Goal: Find contact information: Find contact information

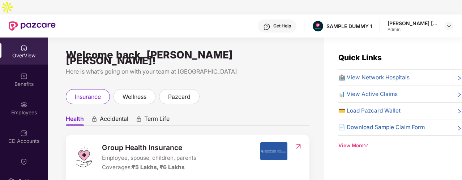
click at [193, 142] on span "Group Health Insurance" at bounding box center [149, 147] width 94 height 11
drag, startPoint x: 193, startPoint y: 123, endPoint x: 144, endPoint y: 126, distance: 49.7
click at [144, 142] on span "Group Health Insurance" at bounding box center [149, 147] width 94 height 11
click at [131, 154] on span "Employee, spouse, children, parents" at bounding box center [149, 158] width 94 height 9
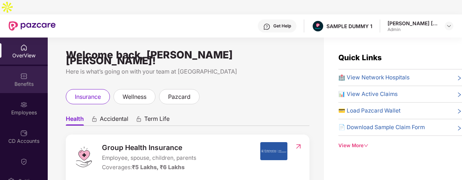
click at [33, 81] on div "Benefits" at bounding box center [24, 84] width 48 height 7
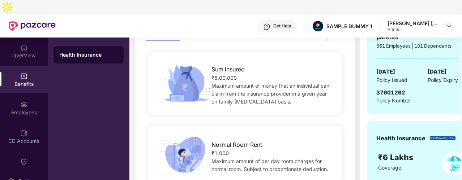
scroll to position [142, 0]
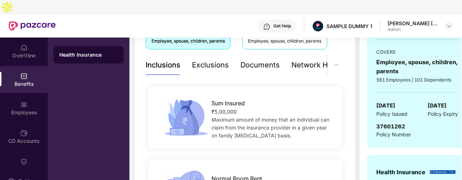
click at [206, 60] on div "Exclusions" at bounding box center [210, 65] width 37 height 11
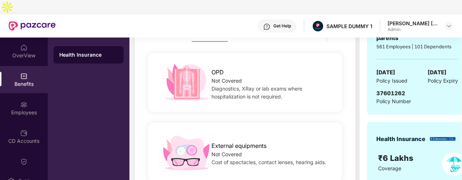
scroll to position [107, 0]
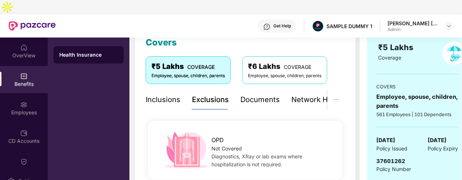
click at [296, 94] on div "Network Hospitals" at bounding box center [322, 99] width 63 height 11
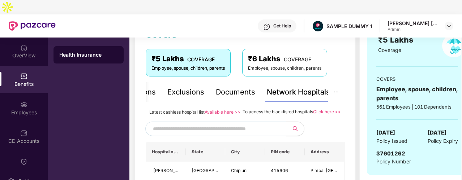
scroll to position [116, 0]
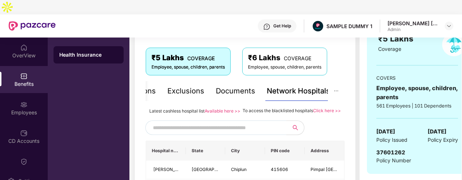
click at [258, 123] on input "text" at bounding box center [215, 128] width 124 height 11
type input "*********"
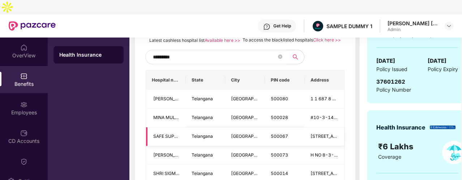
scroll to position [170, 0]
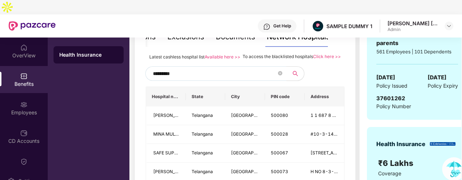
click at [173, 69] on input "*********" at bounding box center [215, 73] width 124 height 11
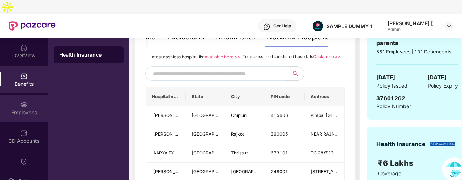
click at [25, 101] on img at bounding box center [23, 104] width 7 height 7
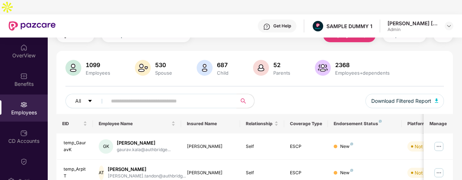
scroll to position [0, 0]
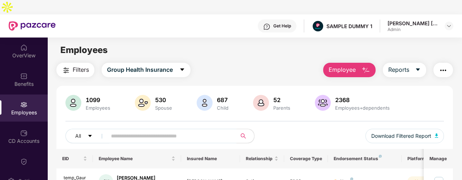
click at [355, 65] on span "Employee" at bounding box center [342, 69] width 27 height 9
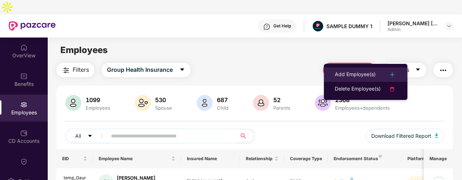
click at [358, 71] on div "Add Employee(s)" at bounding box center [355, 74] width 41 height 9
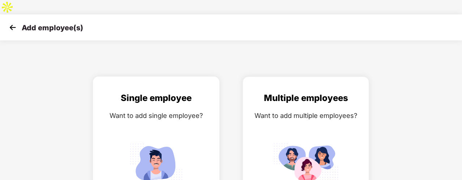
click at [161, 91] on div "Single employee" at bounding box center [156, 98] width 111 height 14
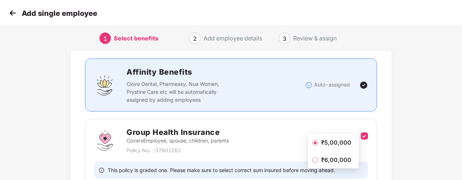
scroll to position [110, 0]
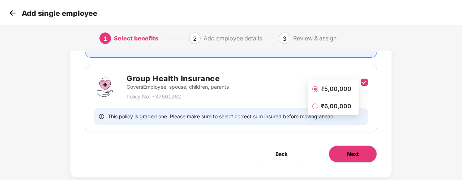
click at [370, 146] on button "Next" at bounding box center [353, 154] width 48 height 17
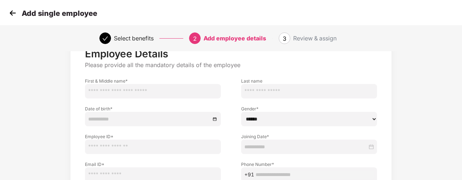
scroll to position [43, 0]
click at [17, 10] on img at bounding box center [12, 13] width 11 height 11
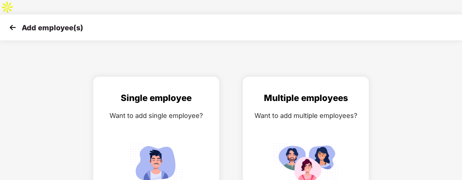
click at [15, 22] on img at bounding box center [12, 27] width 11 height 11
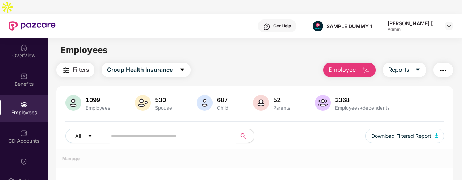
click at [440, 66] on img "button" at bounding box center [443, 70] width 9 height 9
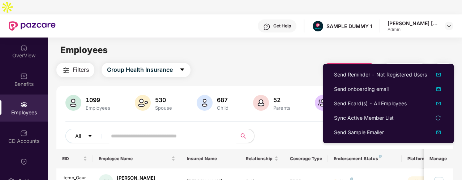
click at [296, 63] on div "Filters Group Health Insurance Employee Reports" at bounding box center [254, 70] width 397 height 14
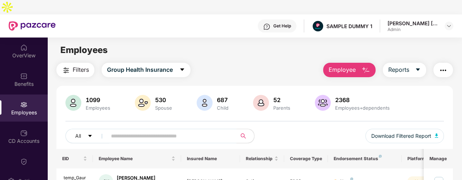
click at [278, 23] on div "Get Help" at bounding box center [282, 26] width 18 height 6
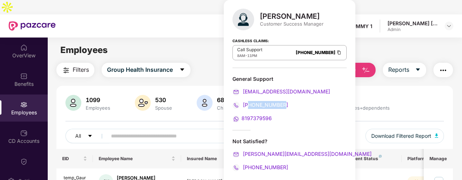
drag, startPoint x: 286, startPoint y: 102, endPoint x: 249, endPoint y: 109, distance: 37.2
click at [249, 109] on div "[PHONE_NUMBER]" at bounding box center [289, 105] width 114 height 8
click at [294, 31] on div "[PERSON_NAME] Customer Success Manager Cashless Claims: Call Support 8AM - 11PM…" at bounding box center [290, 93] width 132 height 186
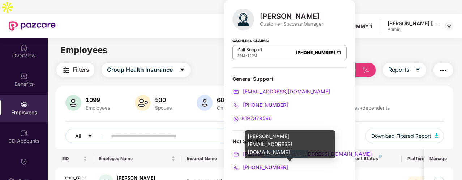
drag, startPoint x: 313, startPoint y: 155, endPoint x: 257, endPoint y: 157, distance: 56.1
click at [257, 157] on div "[PERSON_NAME][EMAIL_ADDRESS][DOMAIN_NAME]" at bounding box center [289, 154] width 114 height 8
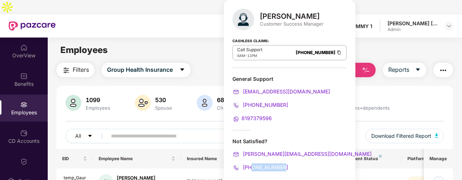
drag, startPoint x: 286, startPoint y: 164, endPoint x: 251, endPoint y: 166, distance: 34.7
click at [251, 166] on div "[PHONE_NUMBER]" at bounding box center [289, 168] width 114 height 8
click at [277, 33] on div "Cashless Claims: Call Support 8AM - 11PM [PHONE_NUMBER]" at bounding box center [289, 50] width 114 height 36
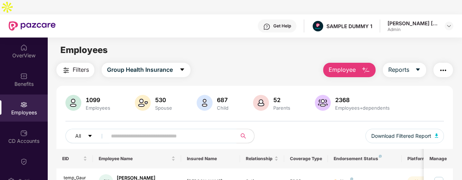
click at [354, 43] on div "Employees" at bounding box center [255, 50] width 414 height 14
